Goal: Transaction & Acquisition: Purchase product/service

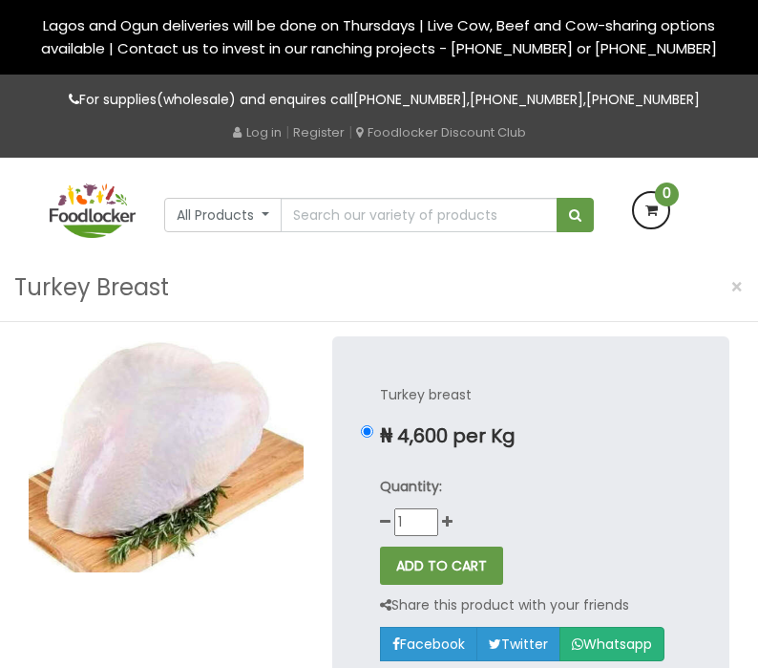
click at [122, 237] on img at bounding box center [93, 210] width 86 height 54
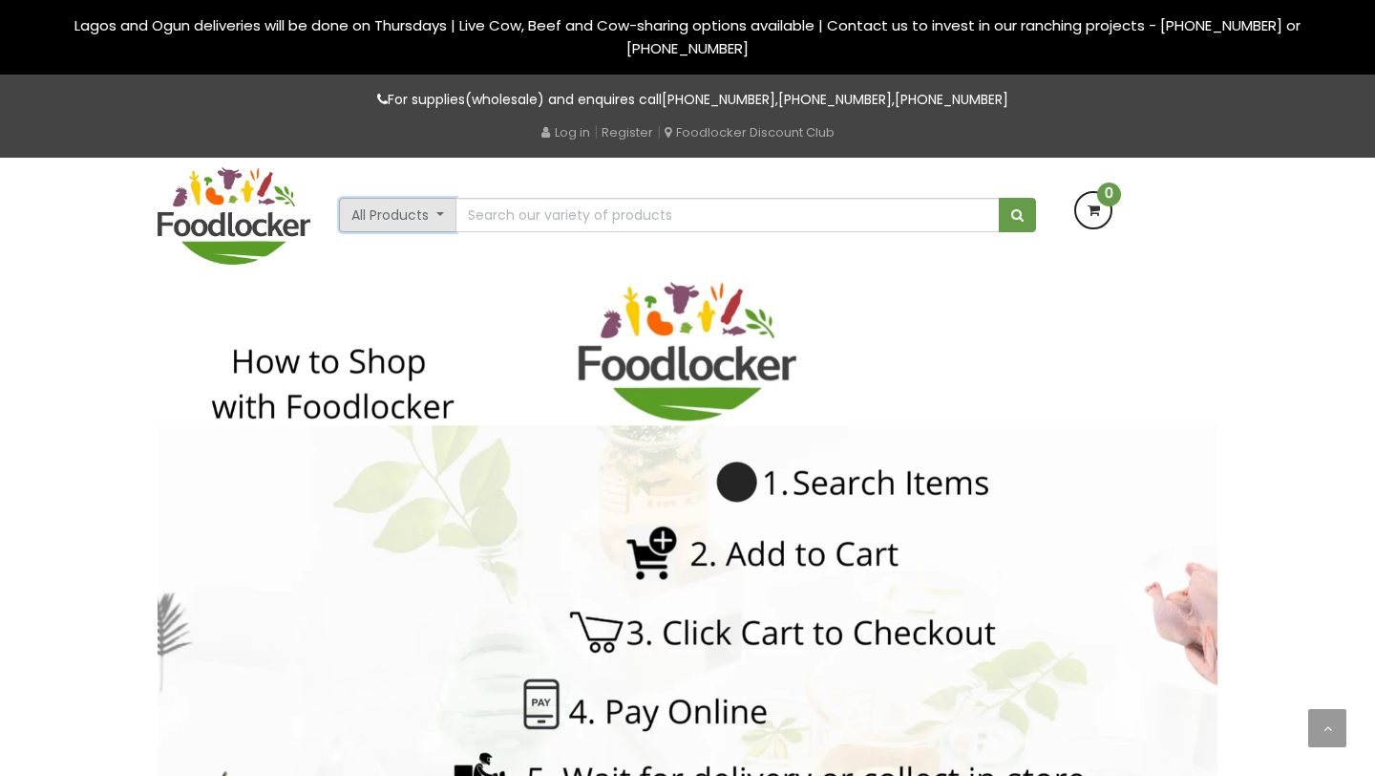
click at [430, 223] on button "All Products" at bounding box center [397, 215] width 117 height 34
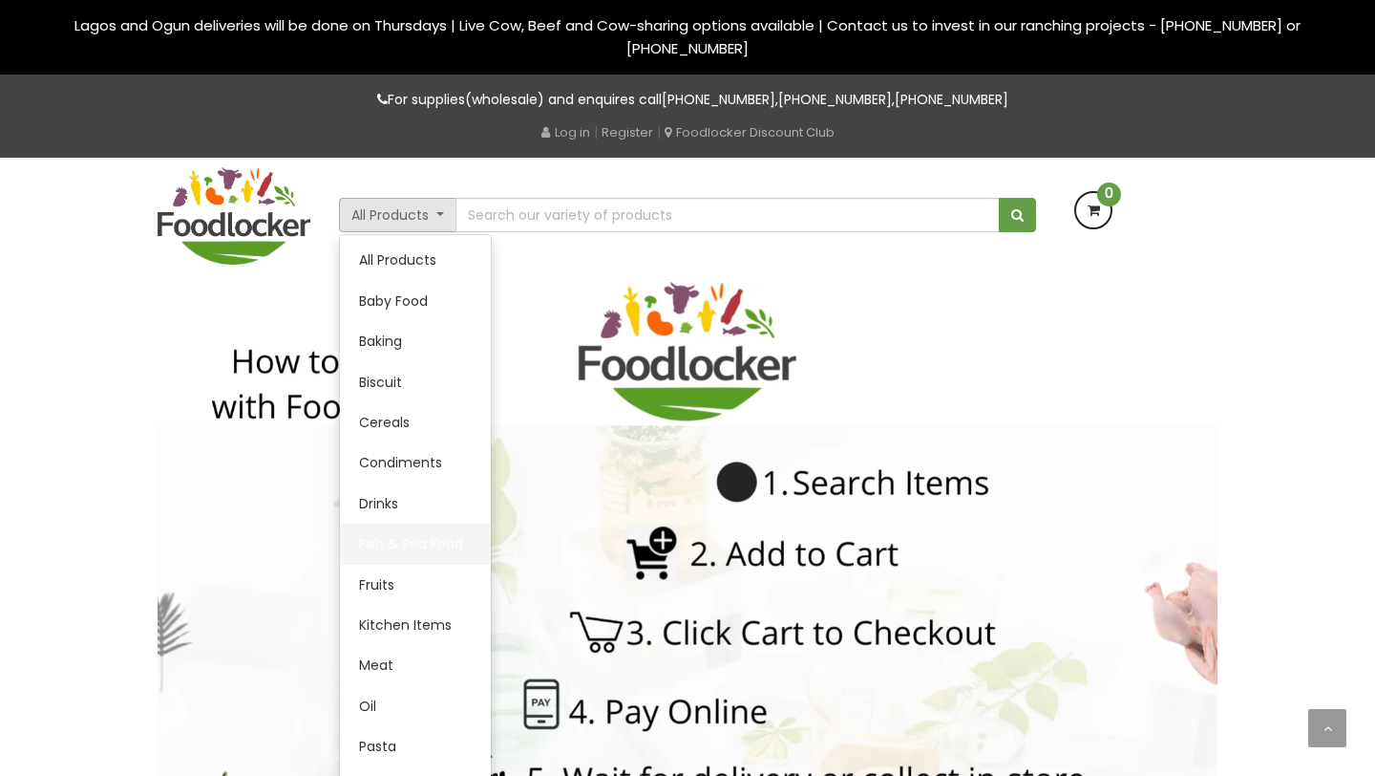
click at [400, 544] on link "Fish & Sea Food" at bounding box center [415, 543] width 151 height 40
